Goal: Task Accomplishment & Management: Use online tool/utility

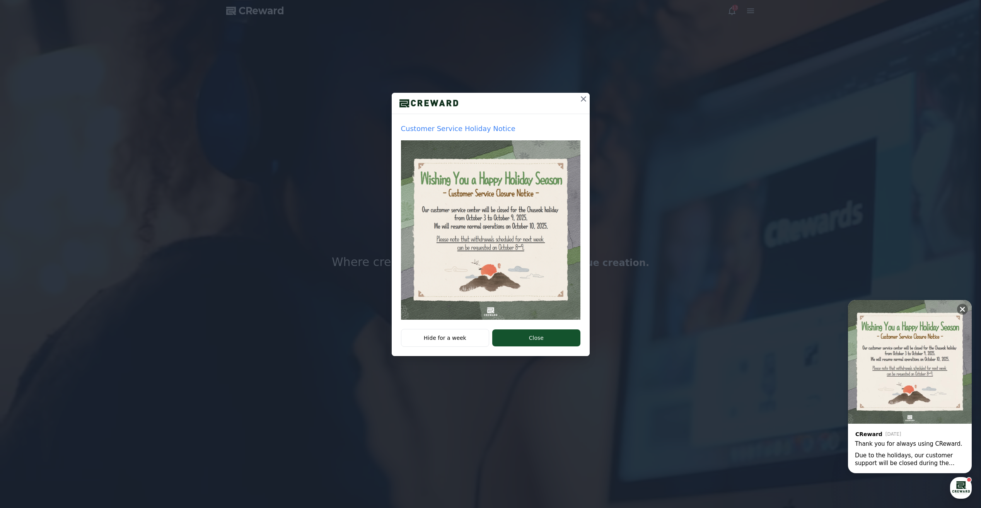
click at [584, 101] on icon at bounding box center [583, 98] width 9 height 9
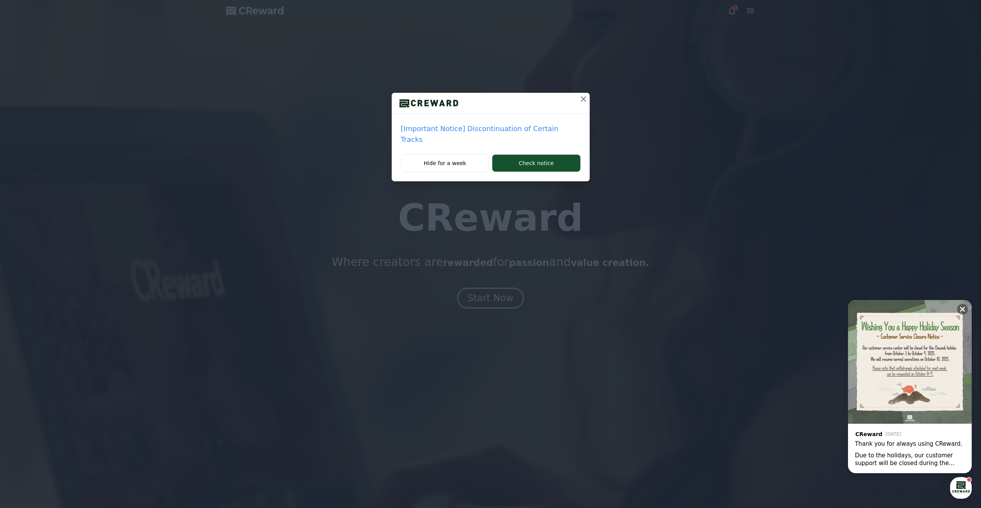
click at [578, 93] on button at bounding box center [584, 99] width 12 height 12
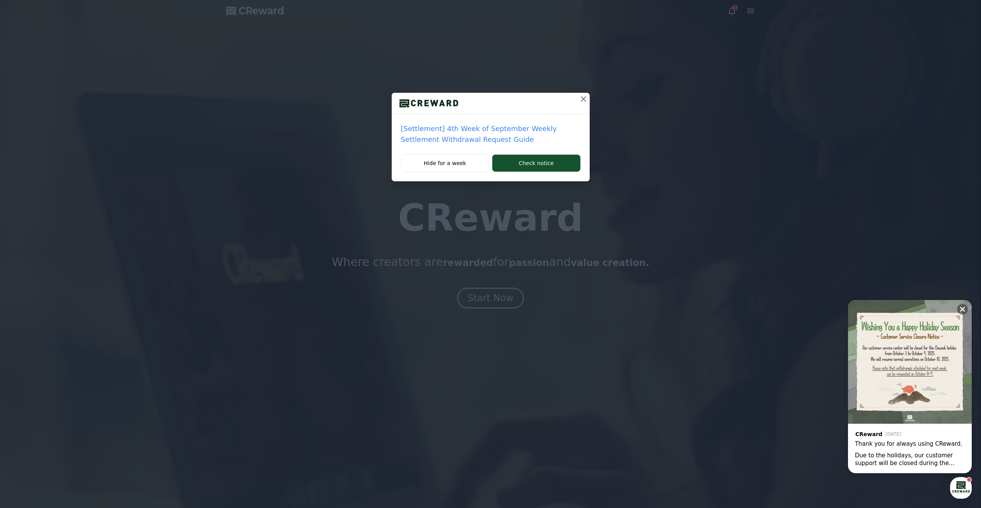
click at [574, 97] on div at bounding box center [491, 103] width 198 height 21
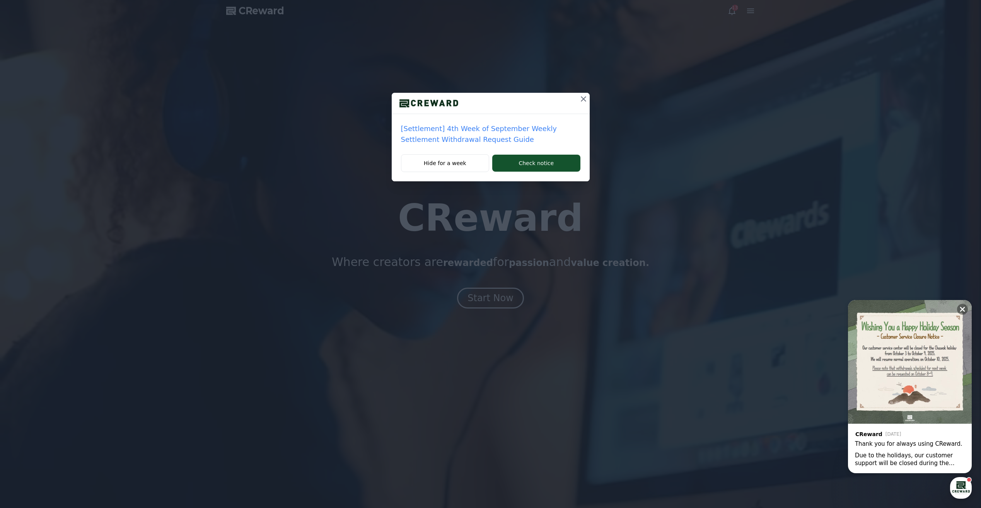
click at [582, 99] on icon at bounding box center [583, 98] width 9 height 9
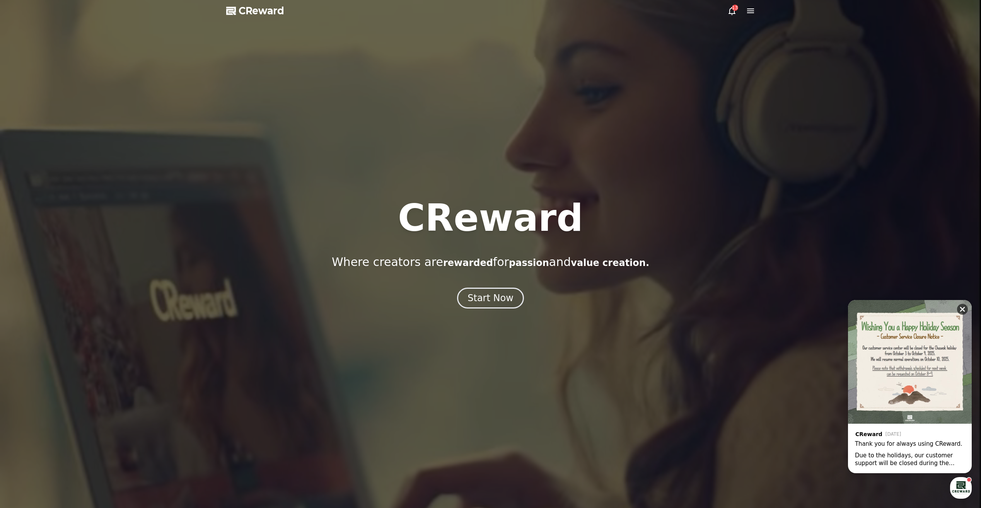
click at [964, 307] on icon at bounding box center [963, 310] width 8 height 8
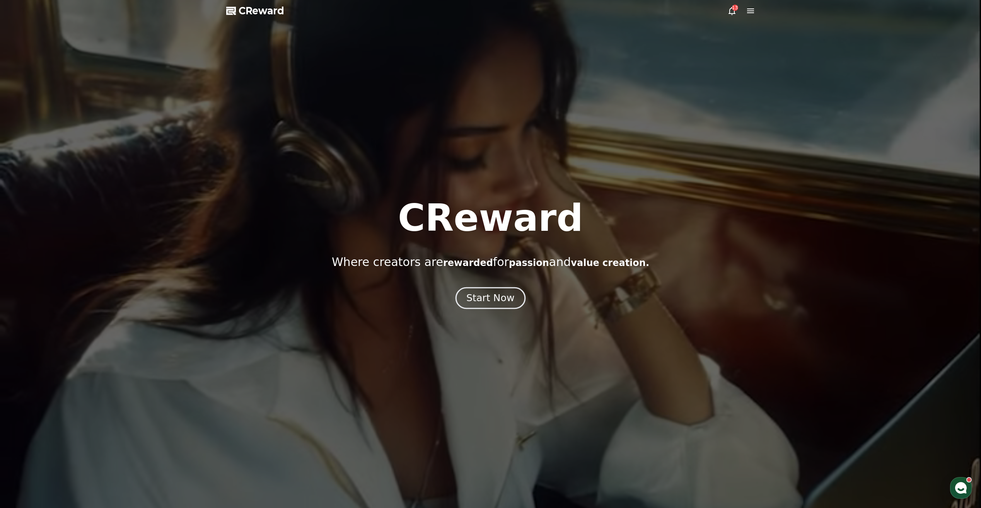
drag, startPoint x: 497, startPoint y: 299, endPoint x: 503, endPoint y: 300, distance: 5.8
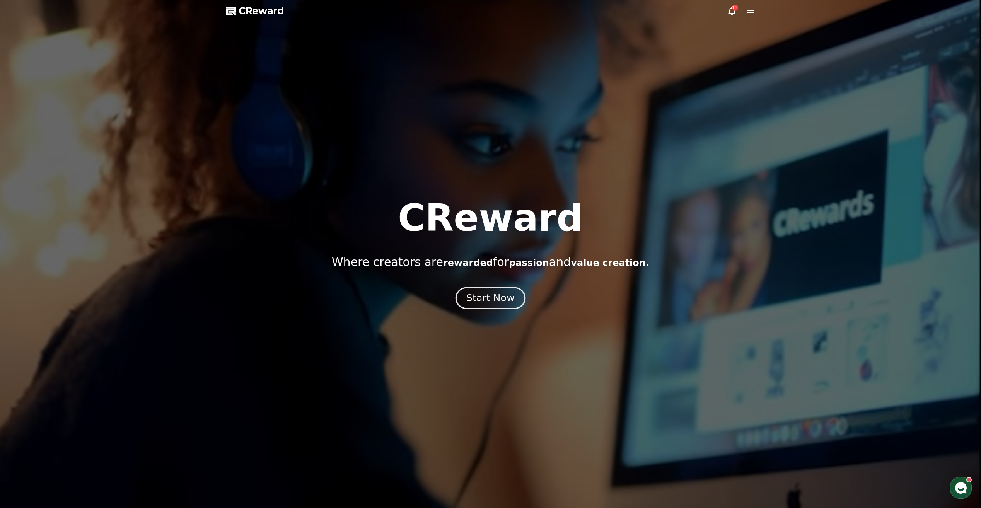
click at [497, 299] on div "Start Now" at bounding box center [491, 298] width 48 height 13
